Goal: Information Seeking & Learning: Learn about a topic

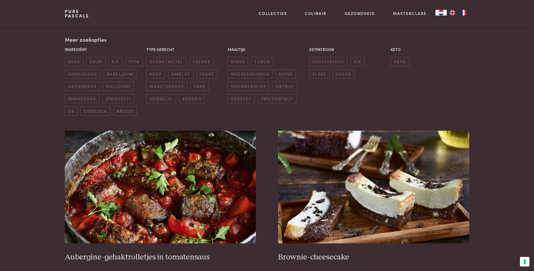
scroll to position [197, 0]
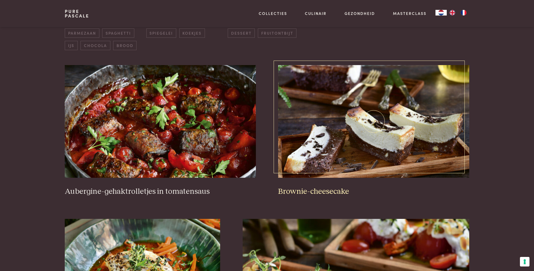
click at [316, 188] on h3 "Brownie-cheesecake" at bounding box center [373, 192] width 191 height 10
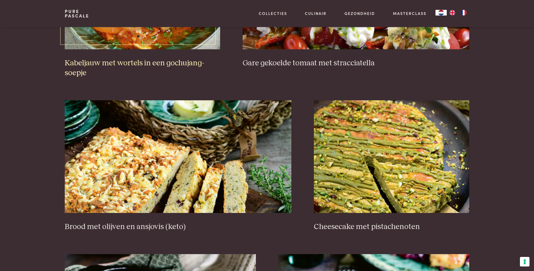
scroll to position [507, 0]
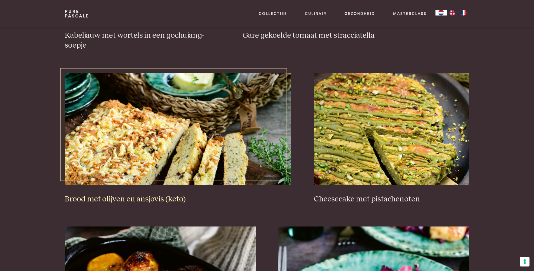
click at [143, 147] on img at bounding box center [178, 129] width 227 height 113
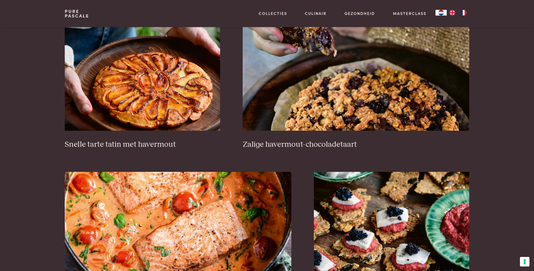
scroll to position [873, 0]
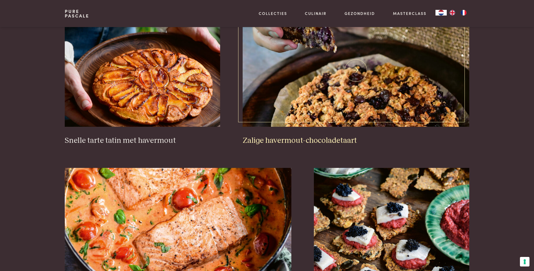
click at [298, 141] on h3 "Zalige havermout-chocoladetaart" at bounding box center [356, 141] width 227 height 10
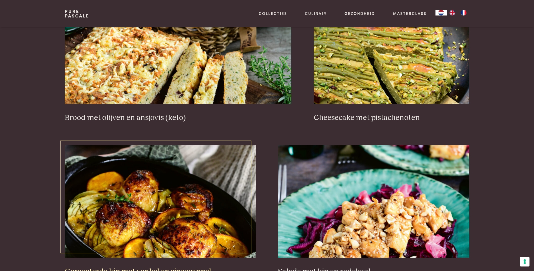
scroll to position [563, 0]
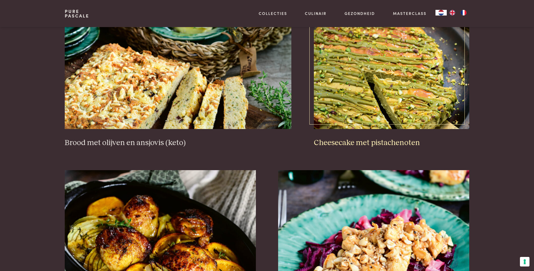
click at [349, 89] on img at bounding box center [392, 72] width 156 height 113
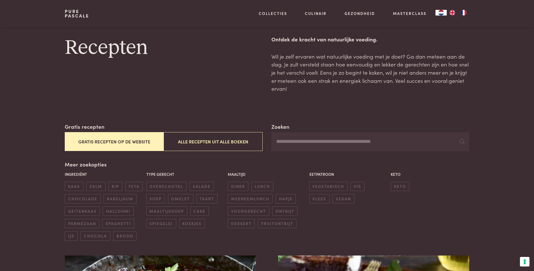
scroll to position [0, 0]
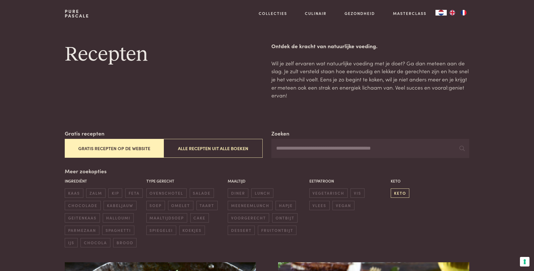
click at [398, 191] on span "keto" at bounding box center [400, 192] width 19 height 9
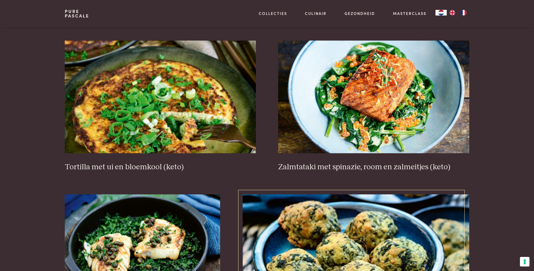
scroll to position [693, 0]
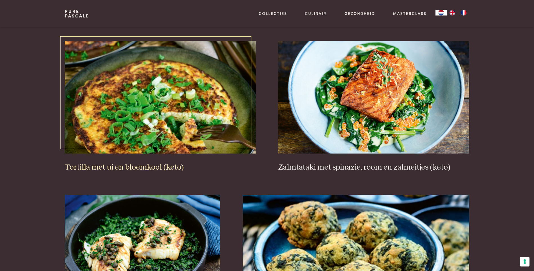
click at [126, 167] on h3 "Tortilla met ui en bloemkool (keto)" at bounding box center [160, 168] width 191 height 10
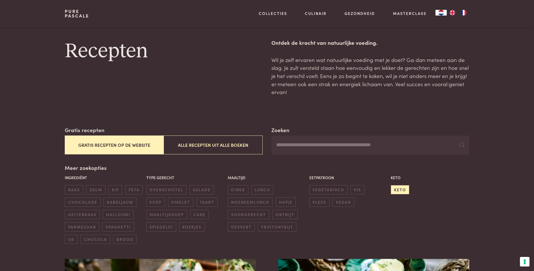
scroll to position [0, 0]
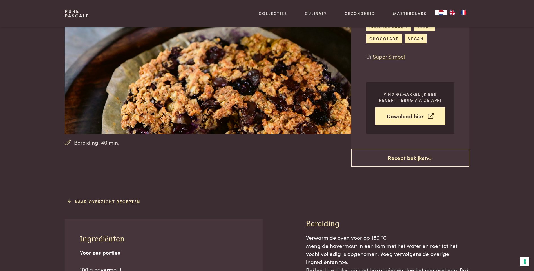
scroll to position [56, 0]
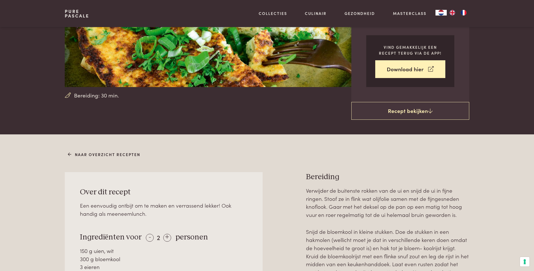
scroll to position [113, 0]
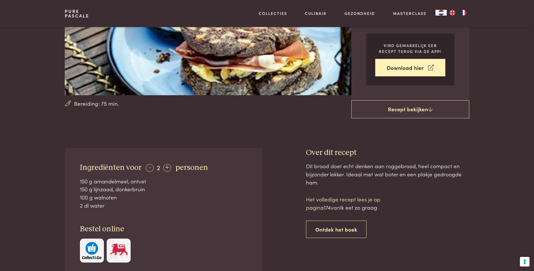
scroll to position [28, 0]
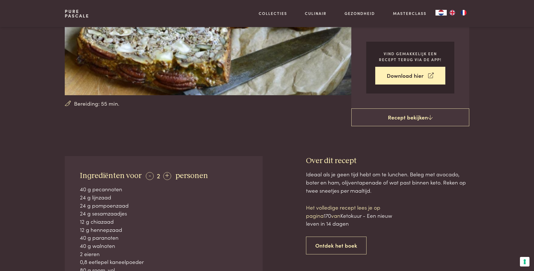
scroll to position [141, 0]
